Goal: Transaction & Acquisition: Purchase product/service

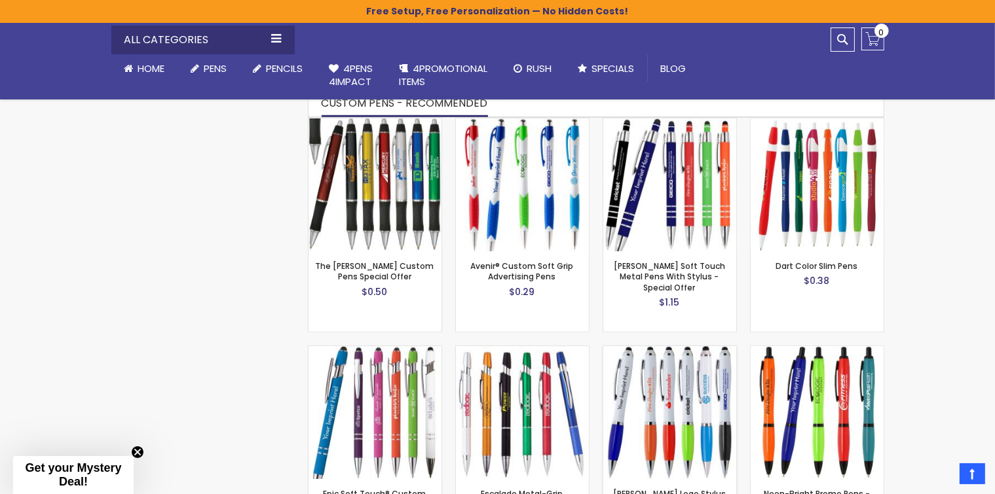
scroll to position [809, 0]
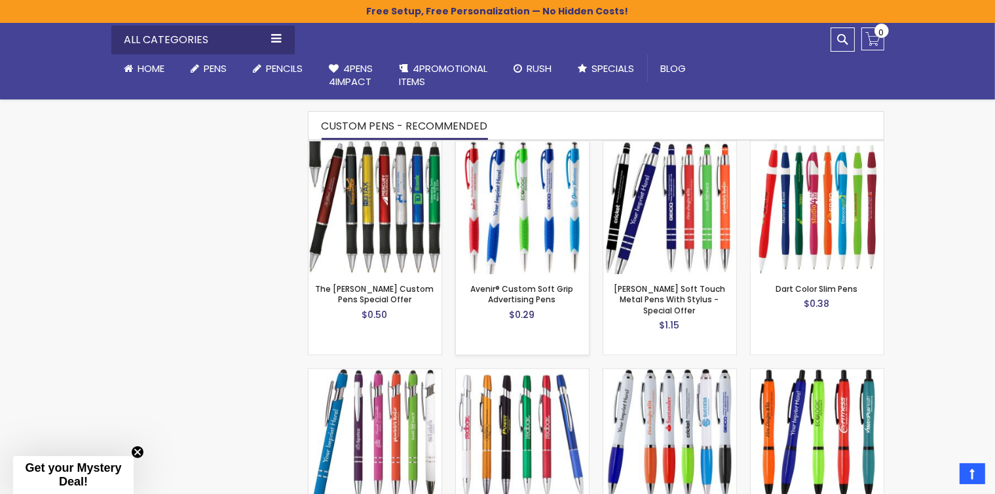
click at [532, 244] on img at bounding box center [522, 207] width 133 height 133
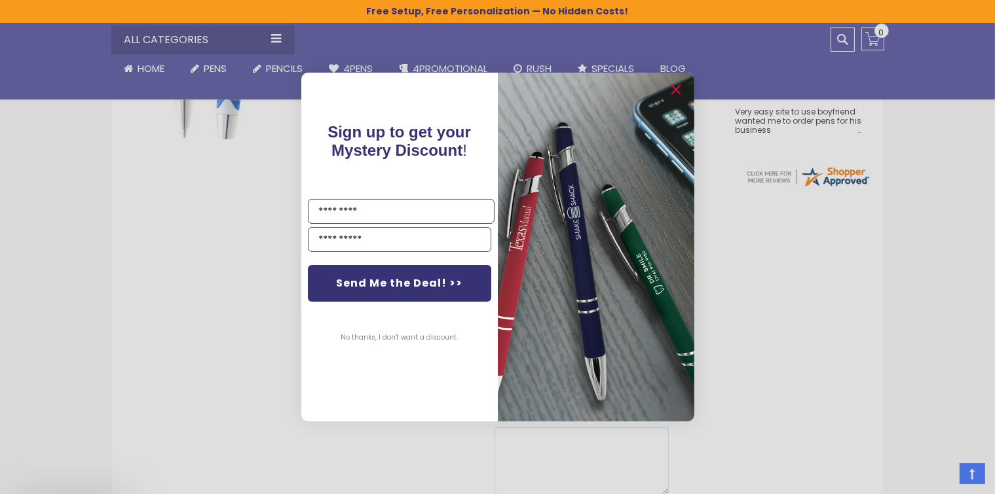
scroll to position [589, 0]
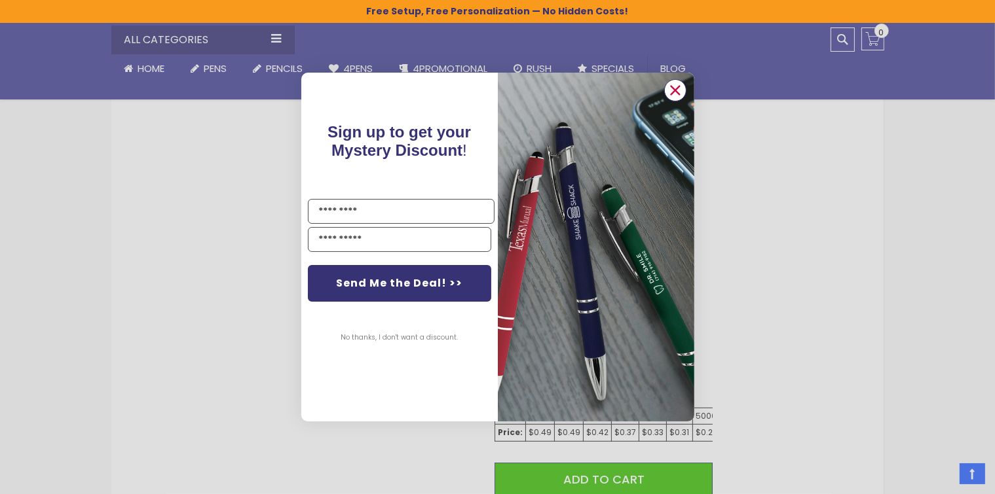
click at [675, 96] on circle "Close dialog" at bounding box center [675, 91] width 20 height 20
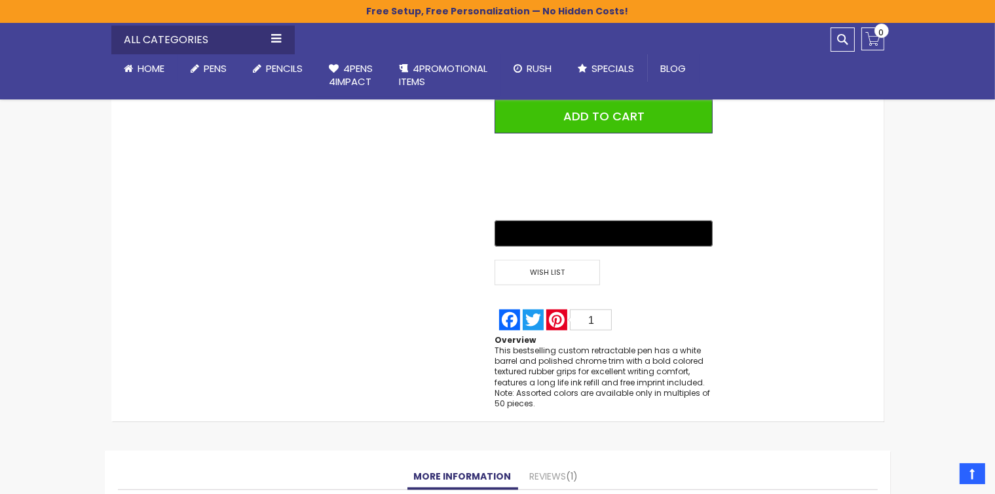
scroll to position [851, 0]
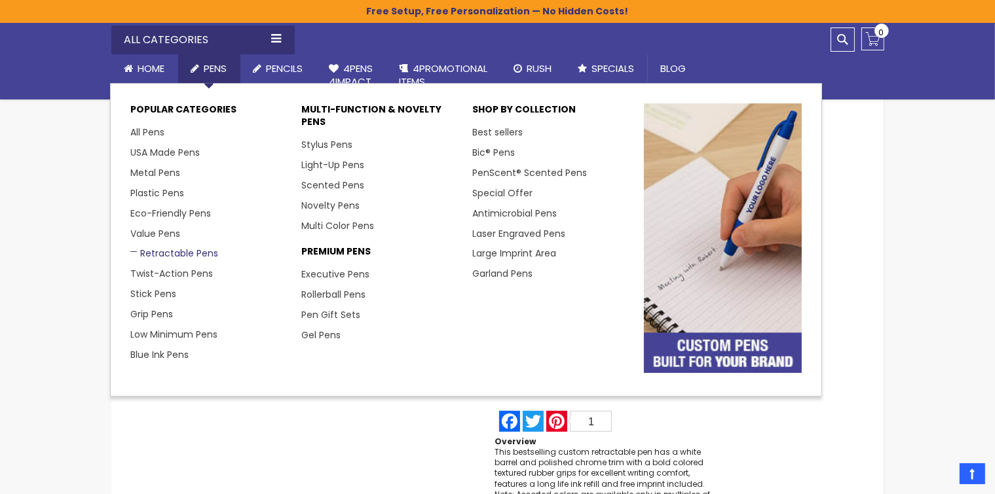
click at [194, 254] on link "Retractable Pens" at bounding box center [174, 253] width 88 height 13
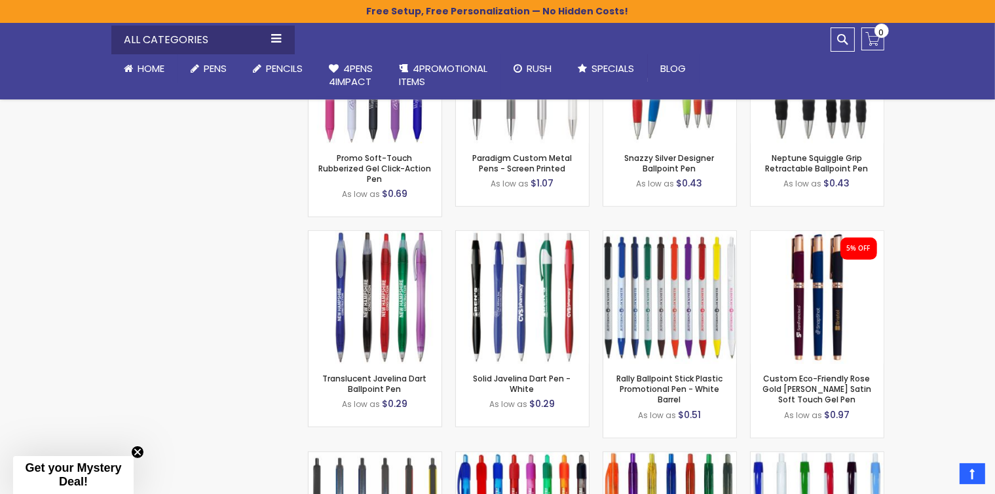
scroll to position [5653, 0]
